Goal: Information Seeking & Learning: Find specific fact

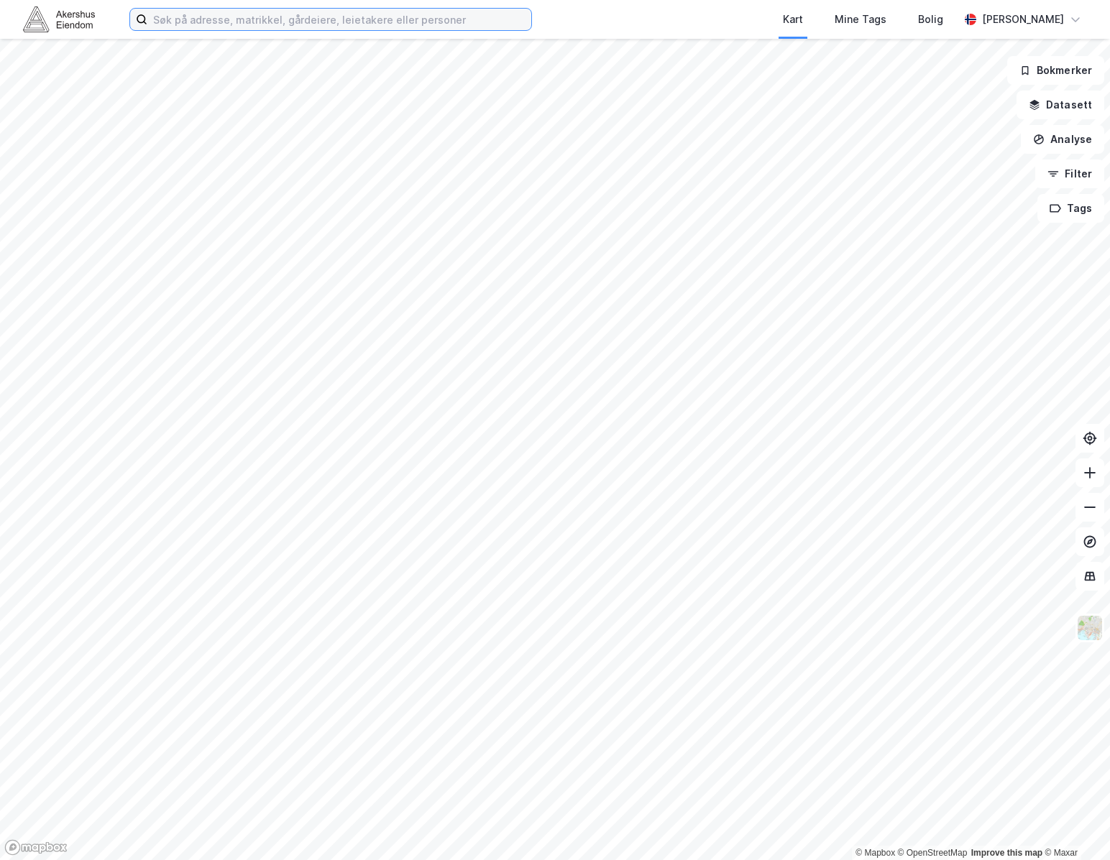
click at [401, 17] on input at bounding box center [339, 20] width 384 height 22
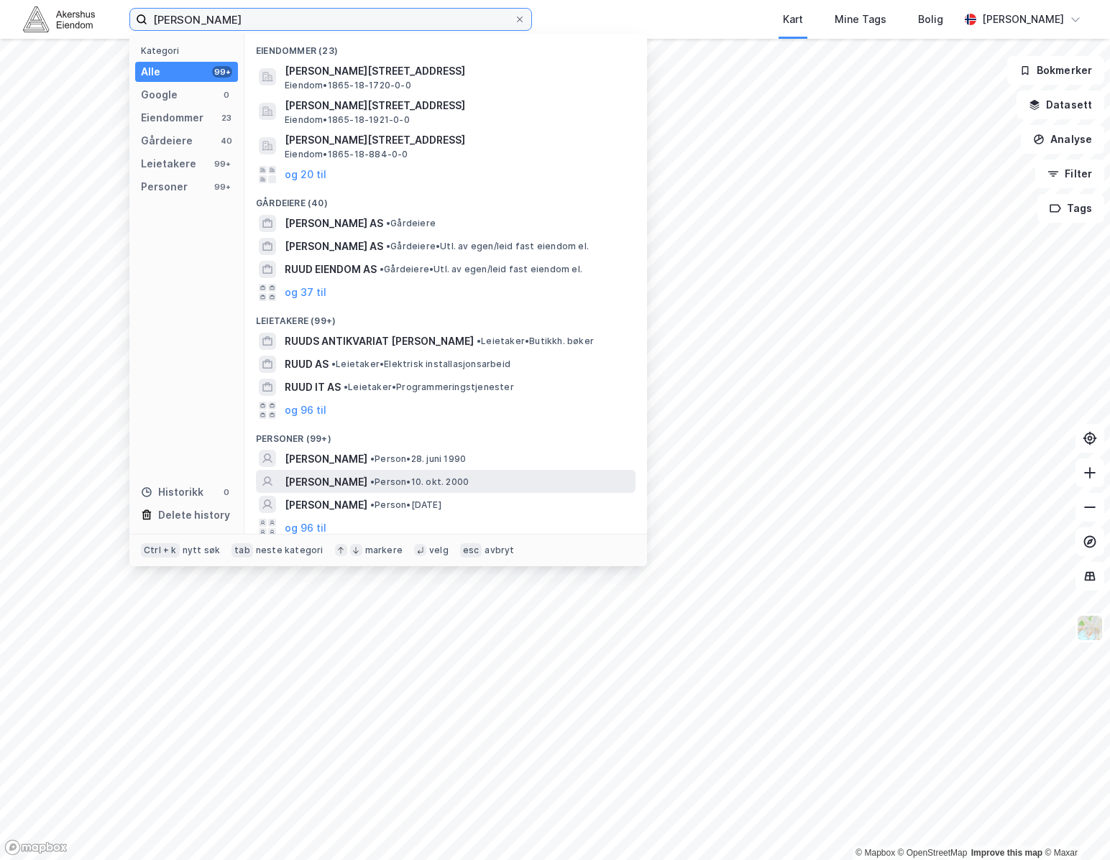
type input "[PERSON_NAME]"
click at [526, 483] on div "[PERSON_NAME] • Person • [DATE]" at bounding box center [459, 482] width 348 height 17
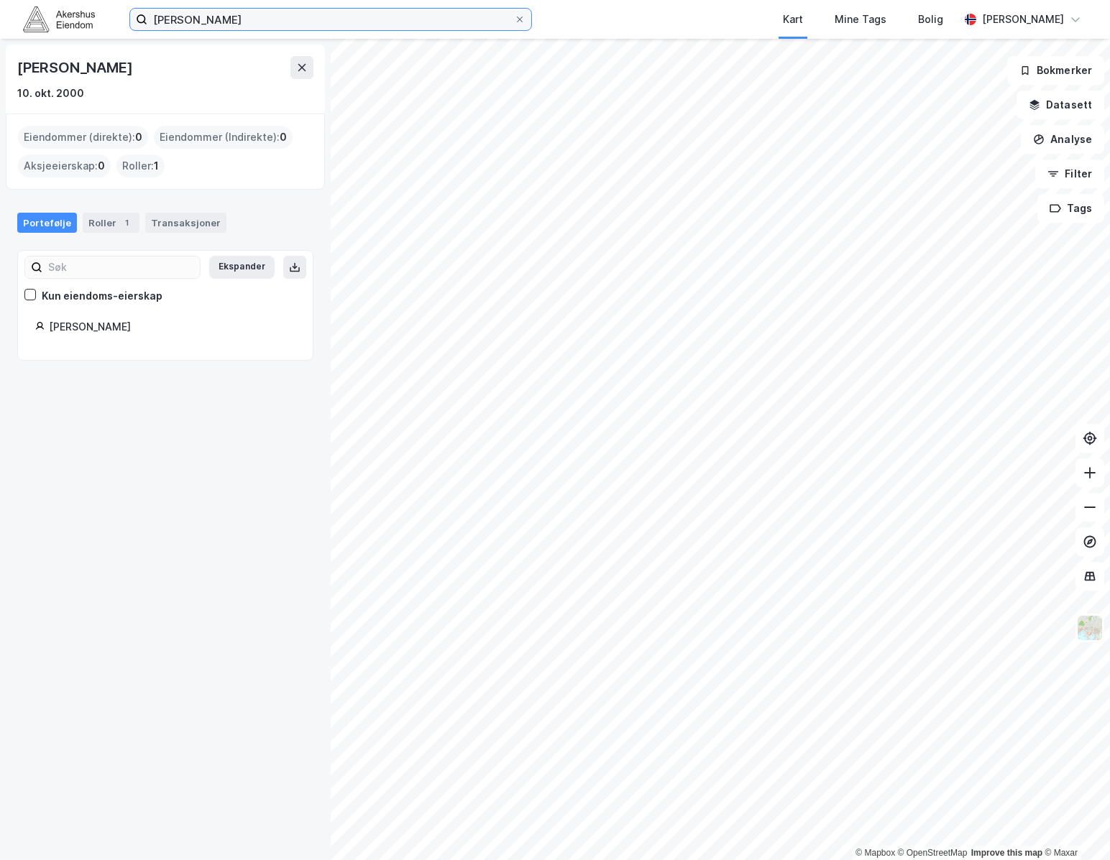
click at [249, 24] on input "[PERSON_NAME]" at bounding box center [330, 20] width 367 height 22
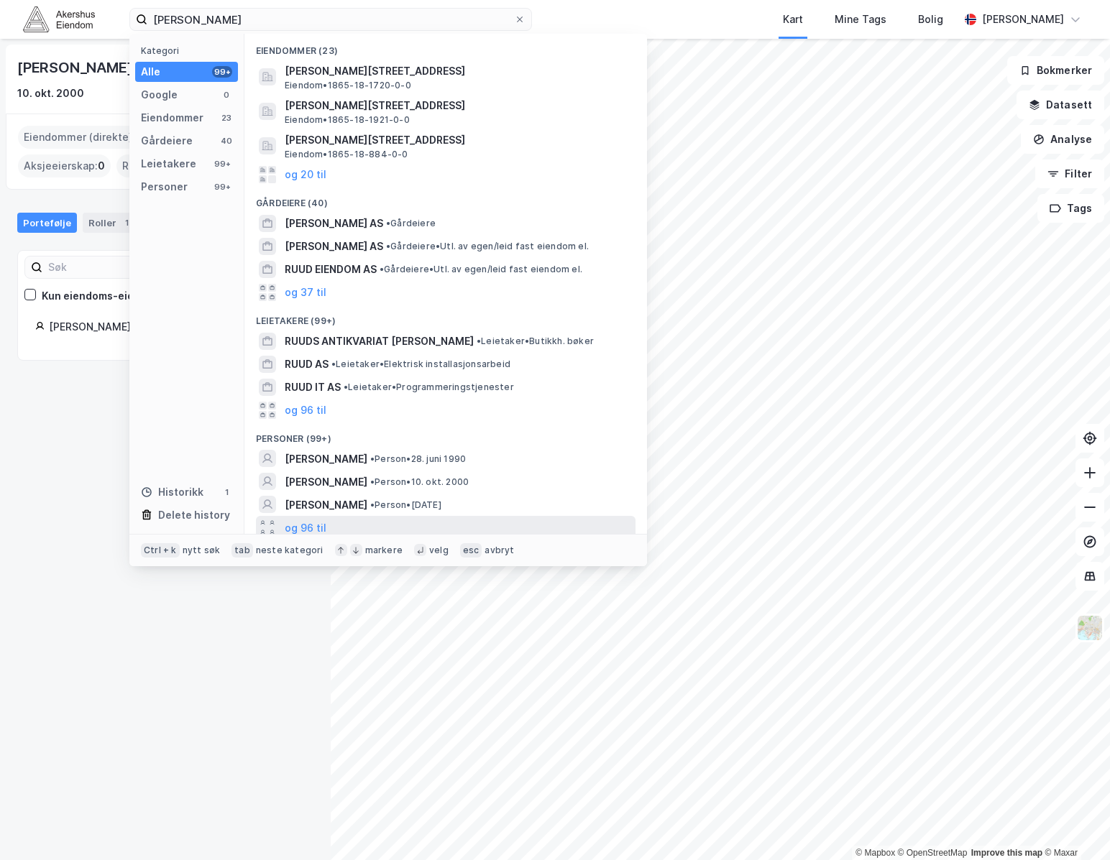
click at [282, 524] on div "og 96 til" at bounding box center [446, 527] width 380 height 23
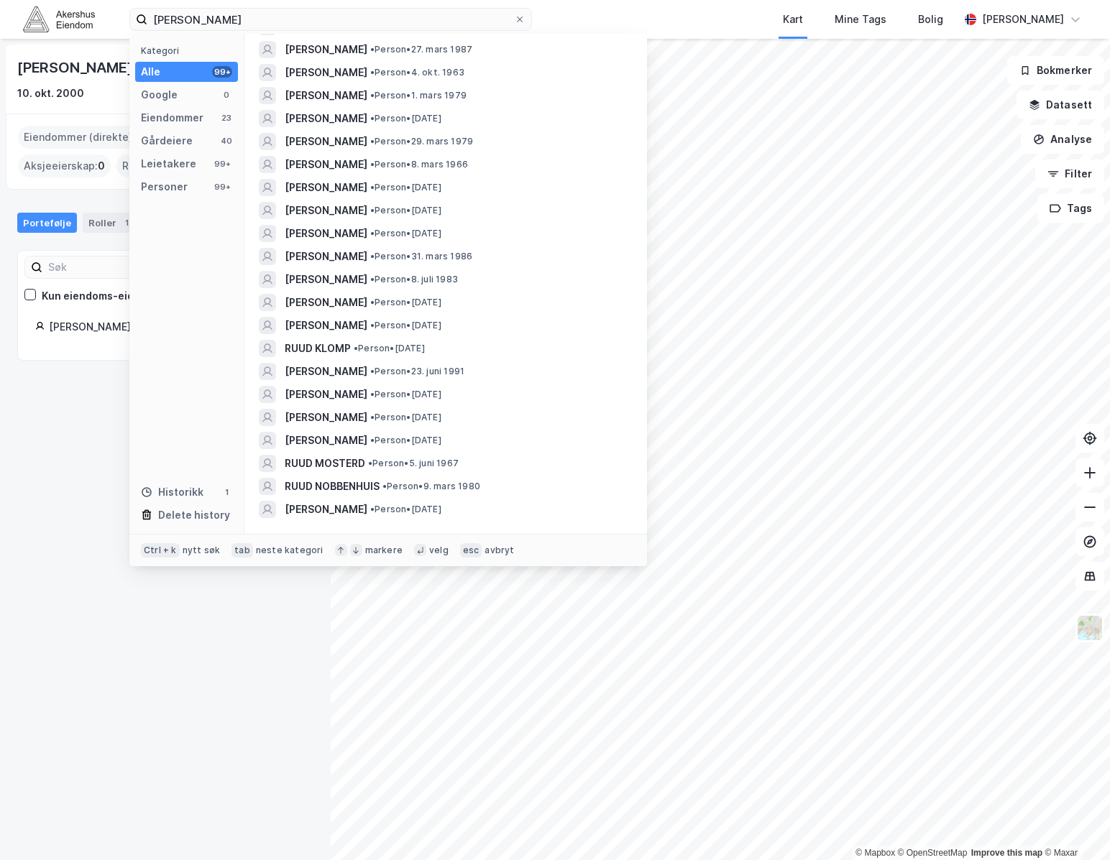
scroll to position [2250, 0]
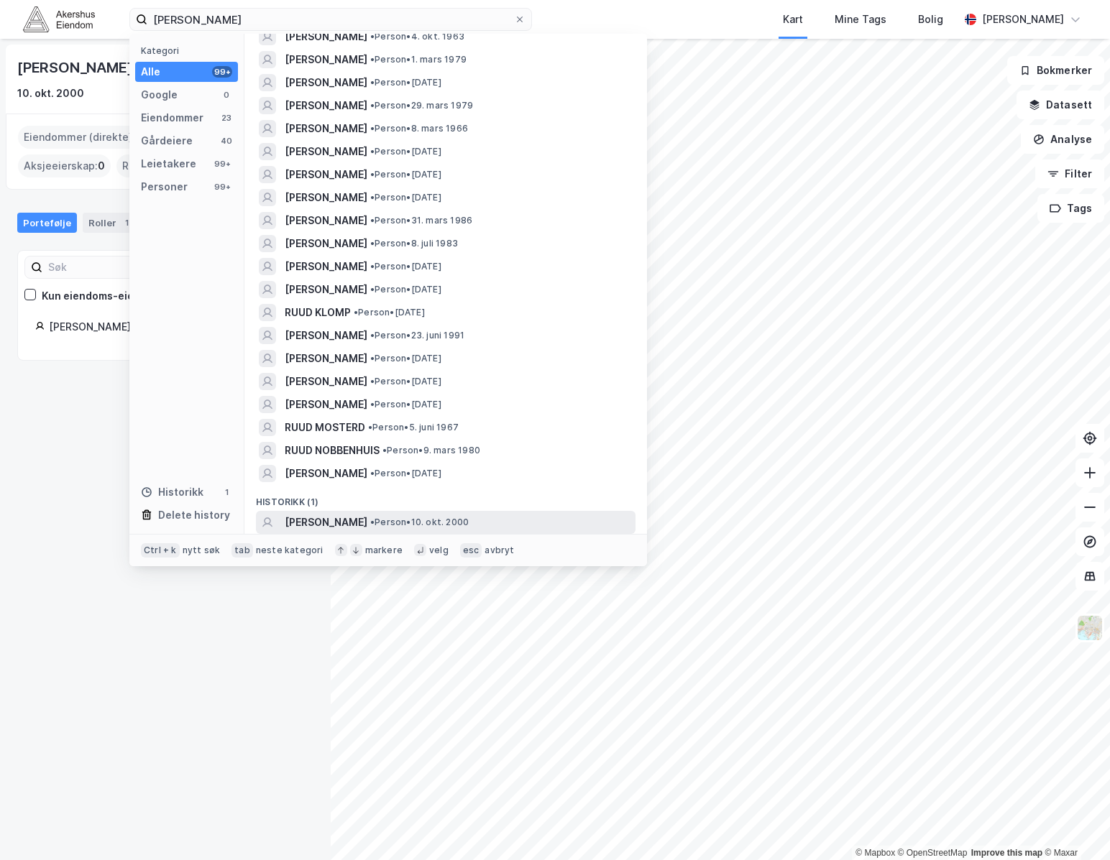
click at [520, 512] on div "[PERSON_NAME] • Person • [DATE]" at bounding box center [446, 522] width 380 height 23
